Goal: Transaction & Acquisition: Purchase product/service

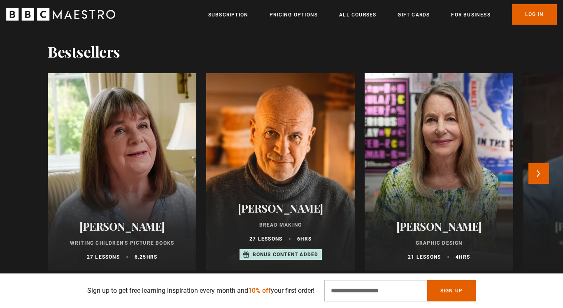
scroll to position [0, 108]
click at [125, 226] on h2 "Julia Donaldson" at bounding box center [122, 226] width 129 height 13
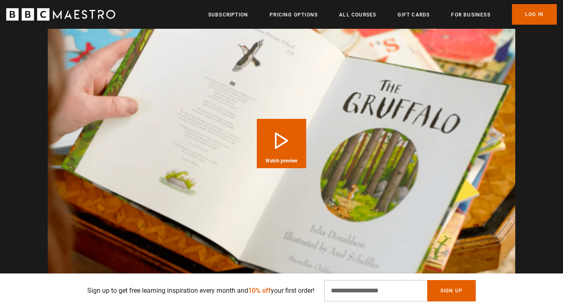
scroll to position [841, 0]
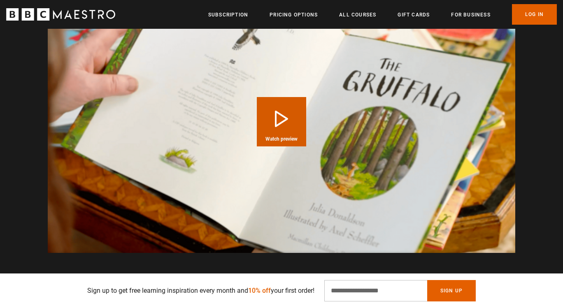
click at [277, 109] on button "Play Course overview for Writing Children's Picture Books with Julia Donaldson …" at bounding box center [281, 121] width 49 height 49
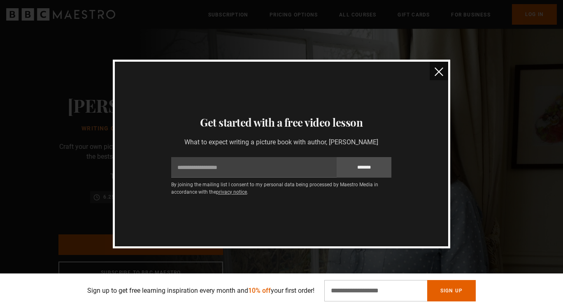
scroll to position [0, 0]
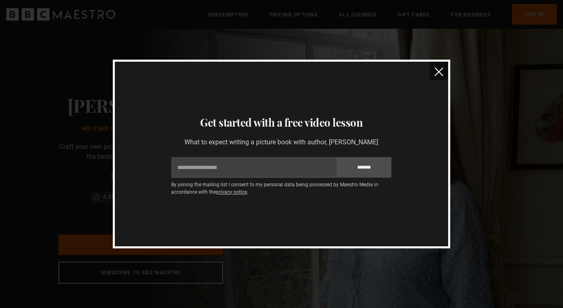
click at [440, 75] on img "close" at bounding box center [438, 71] width 9 height 9
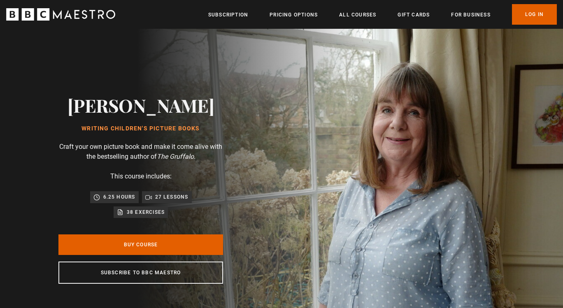
scroll to position [0, 1401]
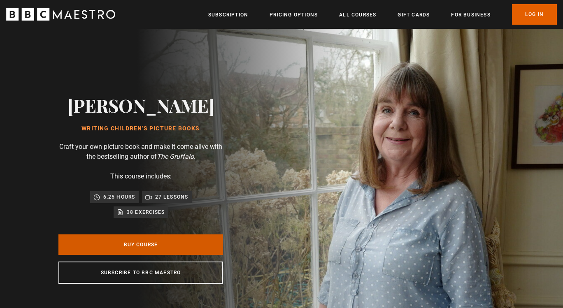
click at [135, 246] on link "Buy Course" at bounding box center [140, 245] width 165 height 21
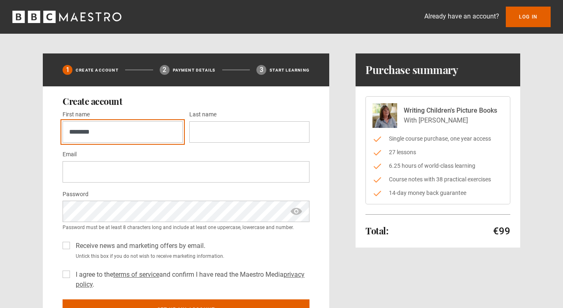
type input "********"
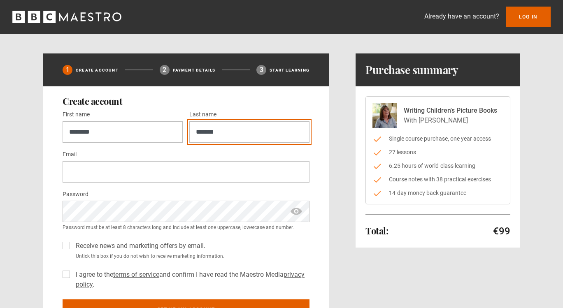
type input "*******"
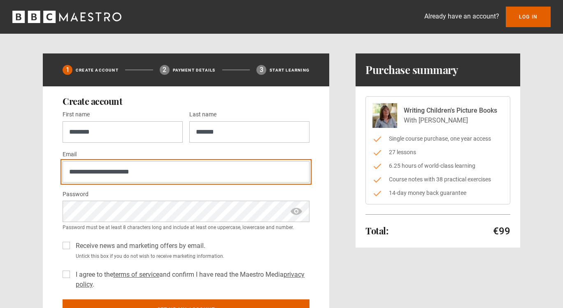
type input "**********"
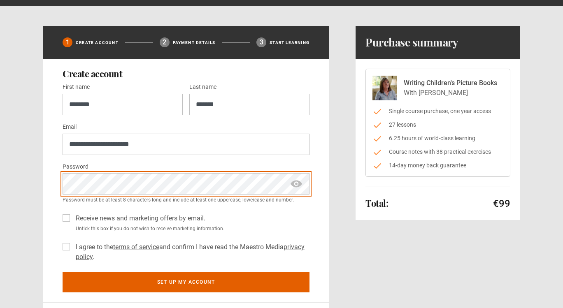
scroll to position [28, 0]
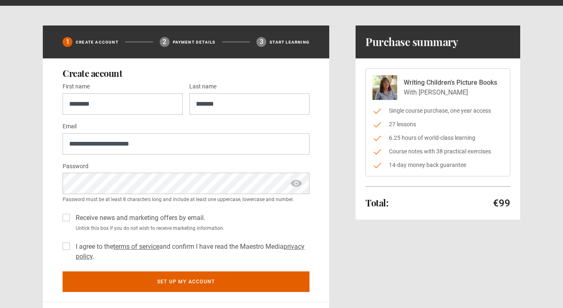
click at [72, 245] on label "I agree to the terms of service and confirm I have read the Maestro Media priva…" at bounding box center [190, 252] width 237 height 20
click at [72, 217] on label "Receive news and marketing offers by email." at bounding box center [138, 218] width 133 height 10
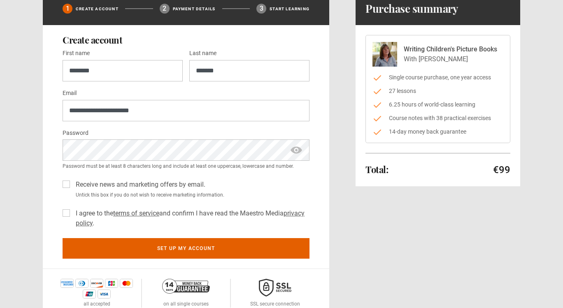
scroll to position [64, 0]
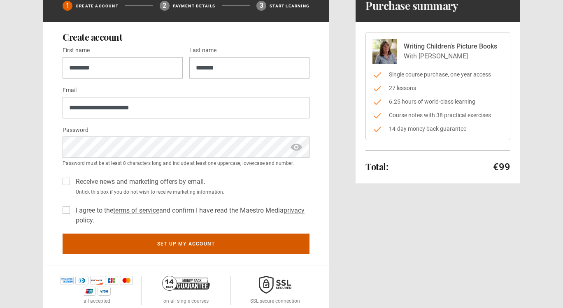
click at [175, 241] on button "Set up my account" at bounding box center [186, 244] width 247 height 21
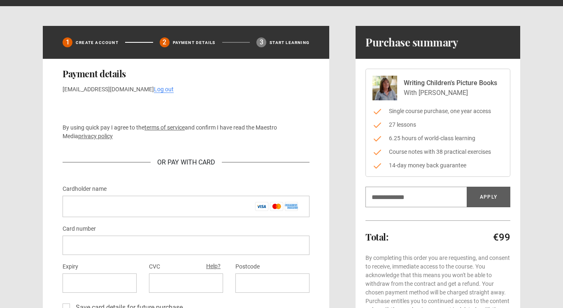
scroll to position [48, 0]
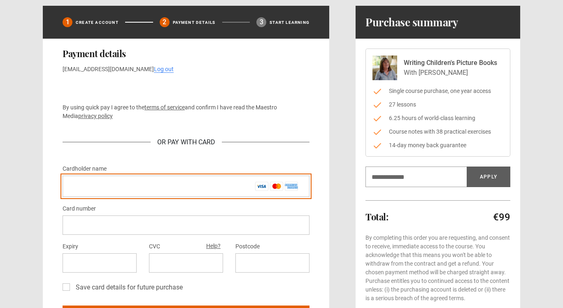
click at [116, 190] on input "Cardholder name *" at bounding box center [186, 186] width 247 height 21
type input "**********"
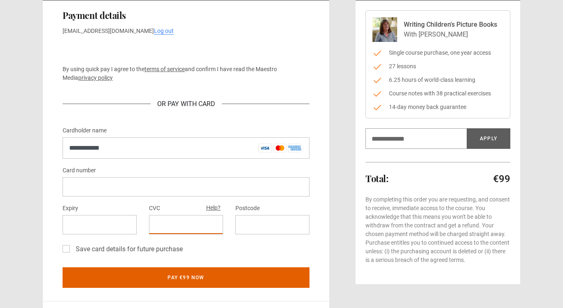
scroll to position [102, 0]
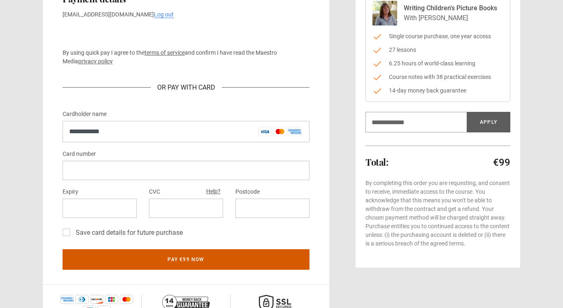
click at [186, 262] on button "Pay €99 now" at bounding box center [186, 259] width 247 height 21
